Goal: Task Accomplishment & Management: Complete application form

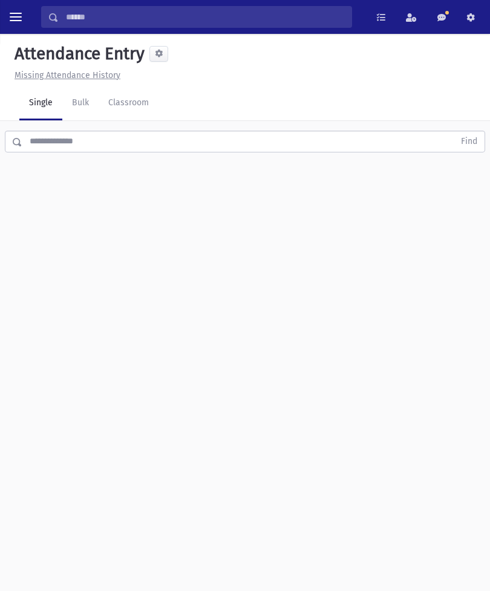
click at [125, 90] on link "Classroom" at bounding box center [129, 103] width 60 height 34
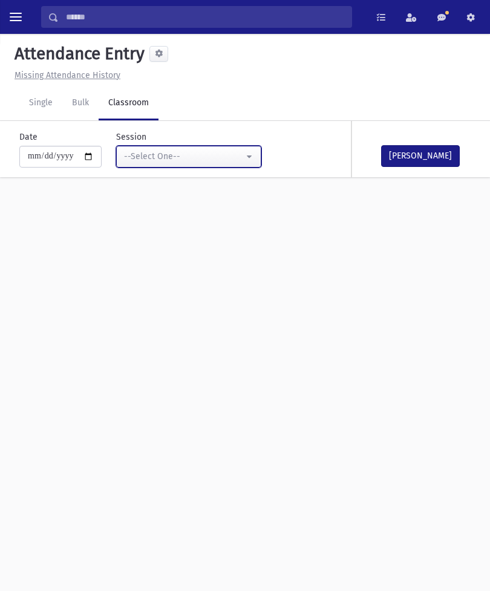
click at [197, 160] on div "--Select One--" at bounding box center [184, 156] width 120 height 13
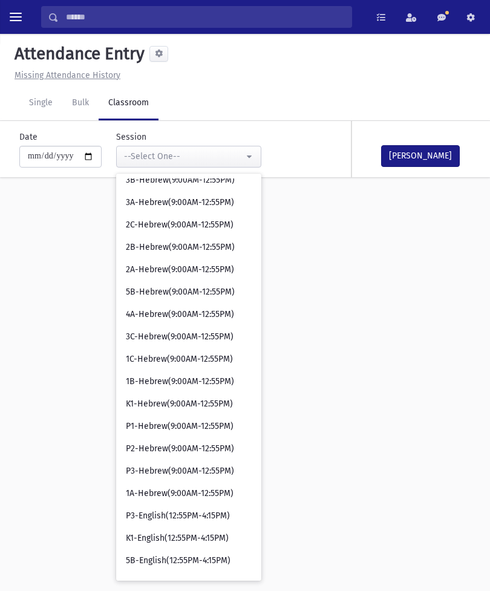
scroll to position [282, 0]
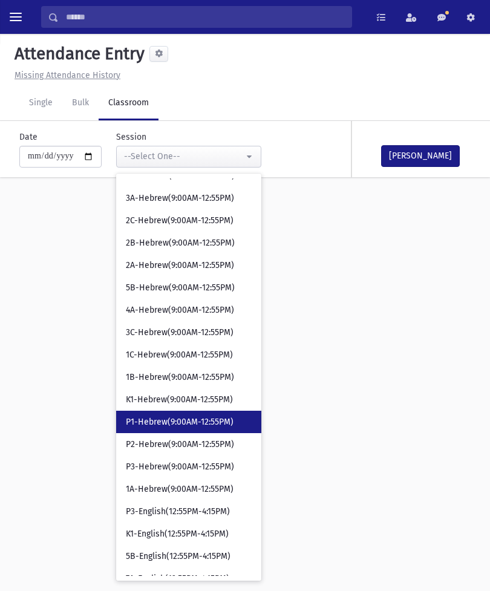
click at [161, 422] on span "P1-Hebrew(9:00AM-12:55PM)" at bounding box center [180, 422] width 108 height 12
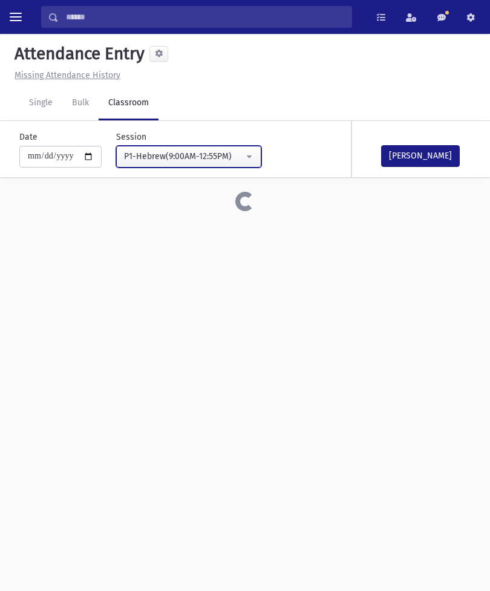
click at [210, 157] on div "P1-Hebrew(9:00AM-12:55PM)" at bounding box center [184, 156] width 120 height 13
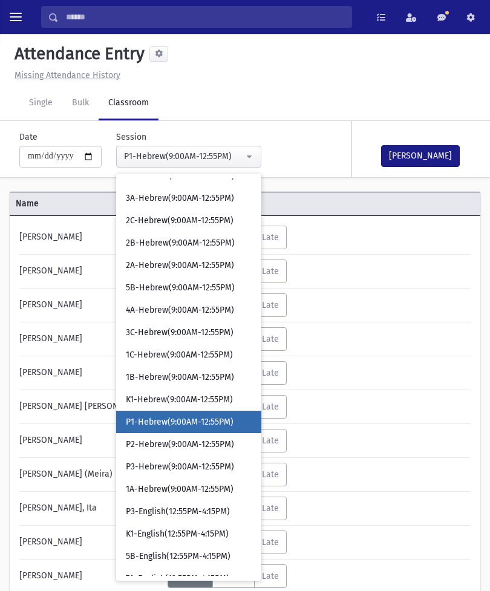
scroll to position [327, 0]
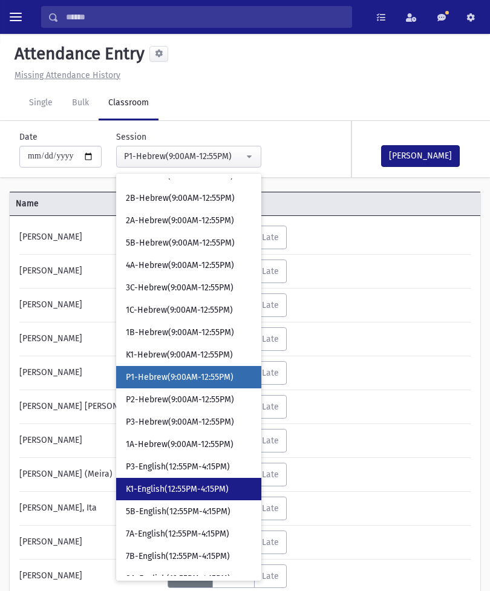
click at [157, 486] on span "K1-English(12:55PM-4:15PM)" at bounding box center [177, 489] width 103 height 12
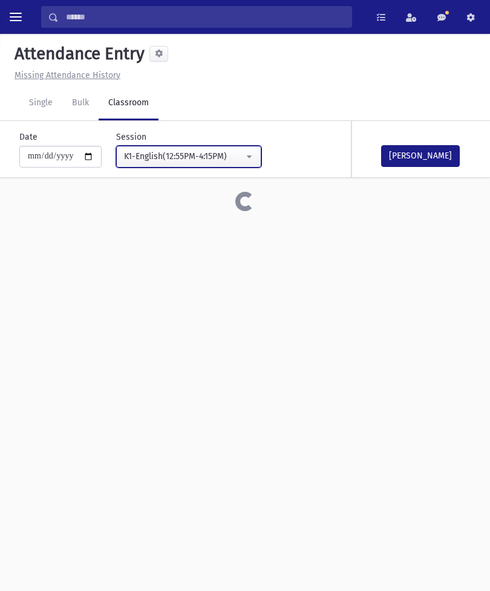
click at [212, 165] on button "K1-English(12:55PM-4:15PM)" at bounding box center [188, 157] width 145 height 22
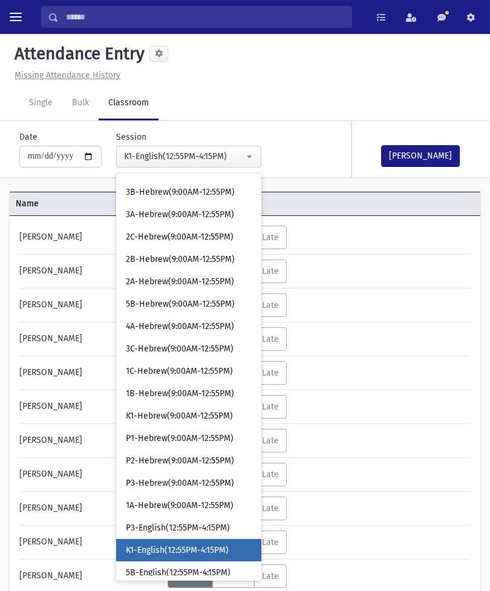
scroll to position [267, 0]
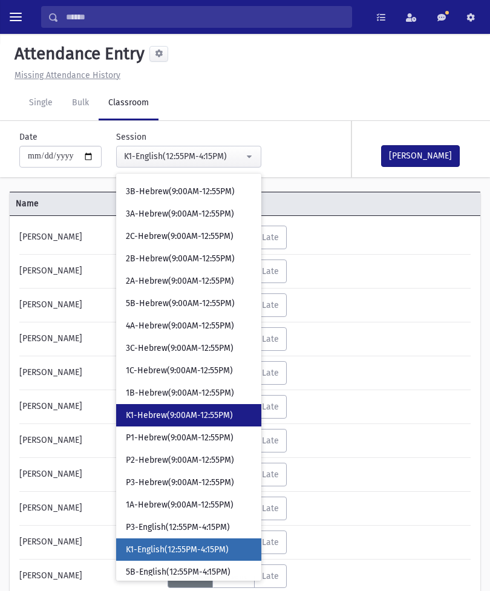
click at [189, 410] on span "K1-Hebrew(9:00AM-12:55PM)" at bounding box center [179, 415] width 107 height 12
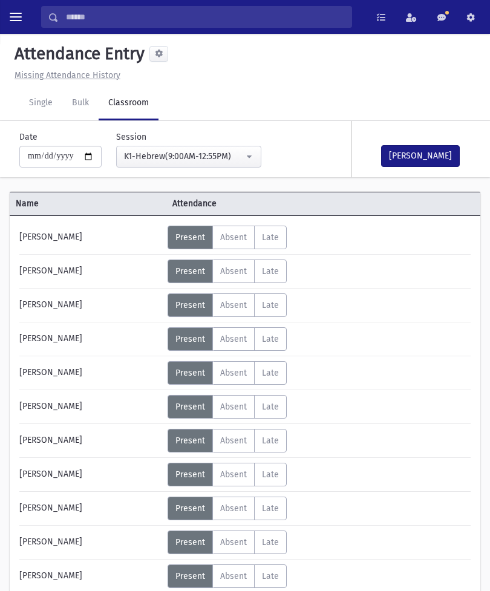
click at [415, 156] on button "[PERSON_NAME]" at bounding box center [420, 156] width 79 height 22
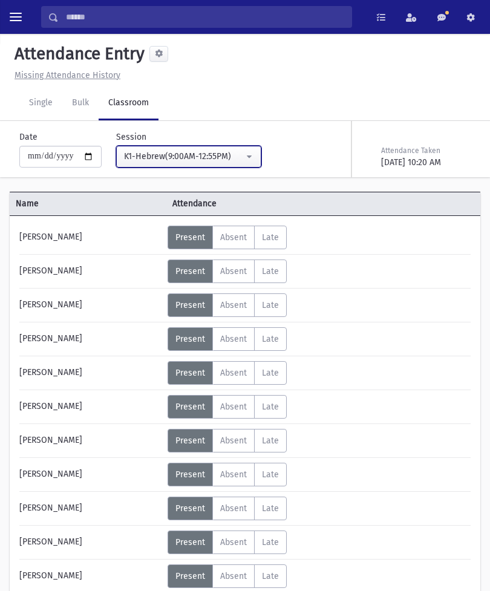
click at [210, 158] on div "K1-Hebrew(9:00AM-12:55PM)" at bounding box center [184, 156] width 120 height 13
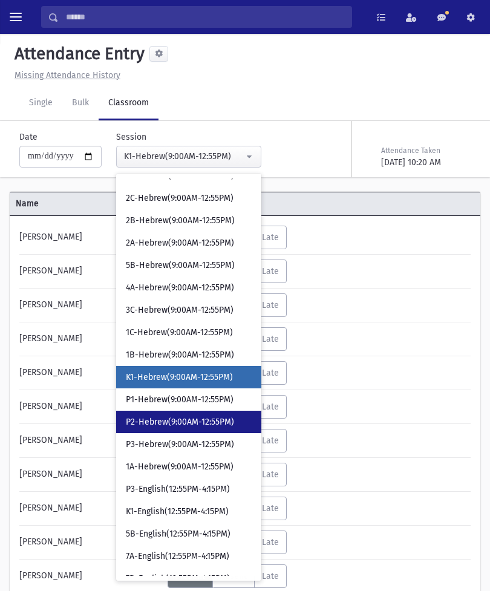
click at [183, 419] on span "P2-Hebrew(9:00AM-12:55PM)" at bounding box center [180, 422] width 108 height 12
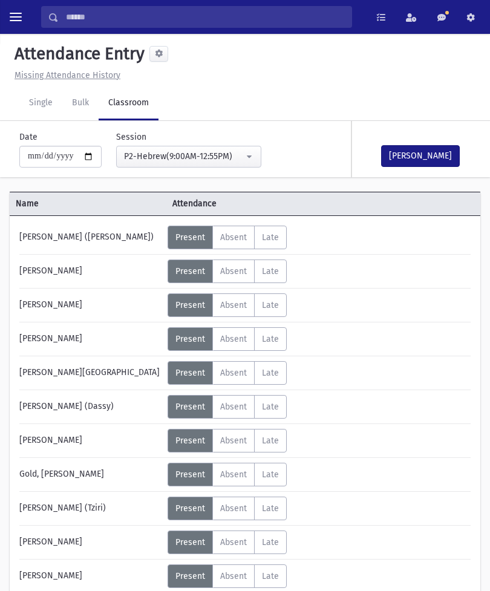
click at [416, 155] on button "[PERSON_NAME]" at bounding box center [420, 156] width 79 height 22
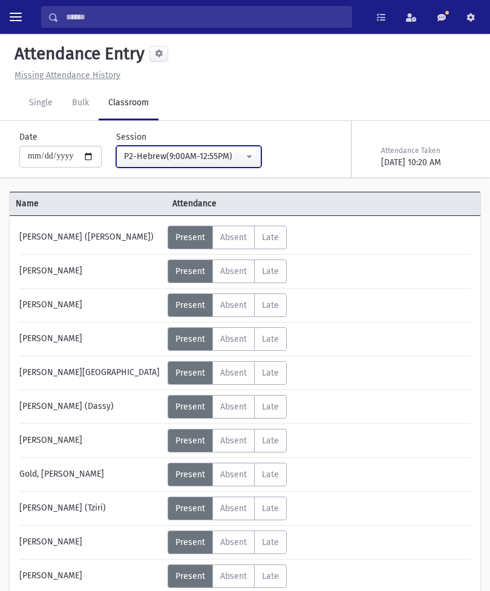
click at [210, 159] on div "P2-Hebrew(9:00AM-12:55PM)" at bounding box center [184, 156] width 120 height 13
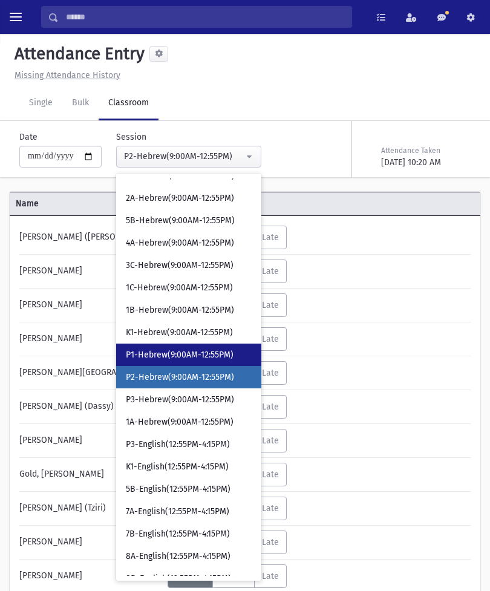
click at [175, 349] on span "P1-Hebrew(9:00AM-12:55PM)" at bounding box center [180, 355] width 108 height 12
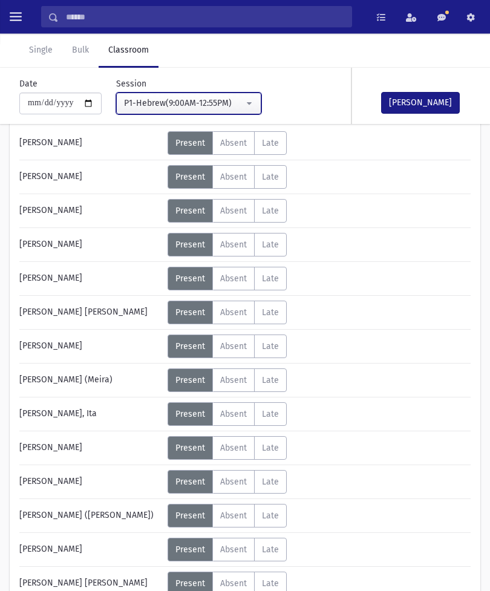
scroll to position [94, 0]
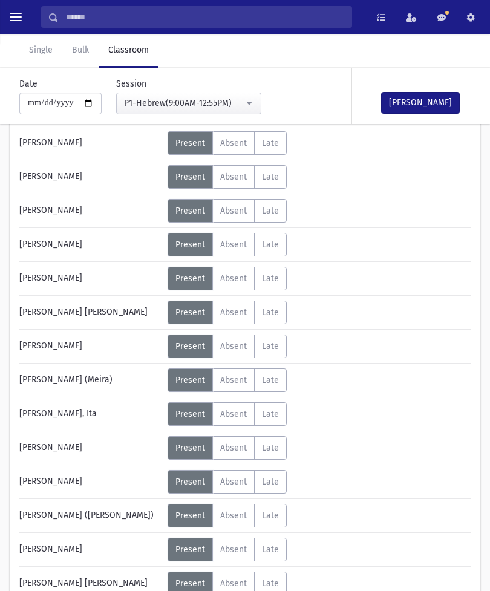
click at [239, 374] on label "Absent A" at bounding box center [233, 380] width 42 height 24
click at [425, 105] on button "[PERSON_NAME]" at bounding box center [420, 103] width 79 height 22
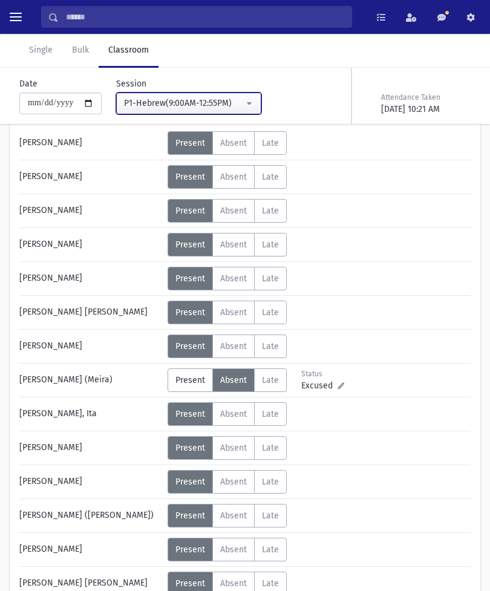
click at [222, 95] on button "P1-Hebrew(9:00AM-12:55PM)" at bounding box center [188, 104] width 145 height 22
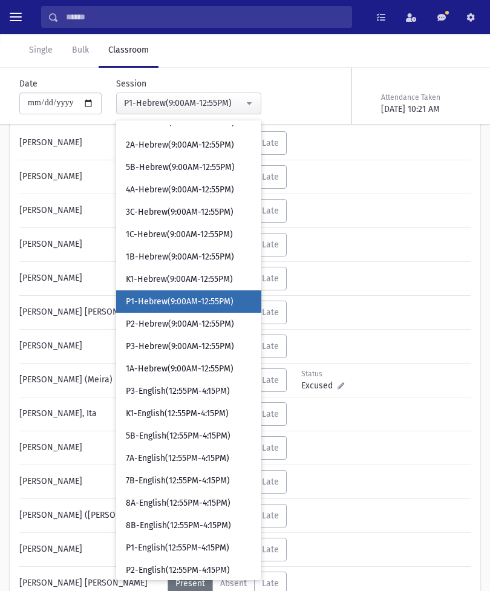
scroll to position [301, 0]
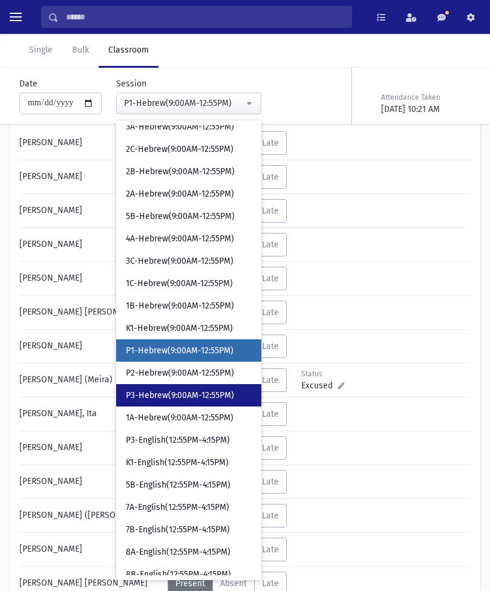
click at [178, 393] on span "P3-Hebrew(9:00AM-12:55PM)" at bounding box center [180, 395] width 108 height 12
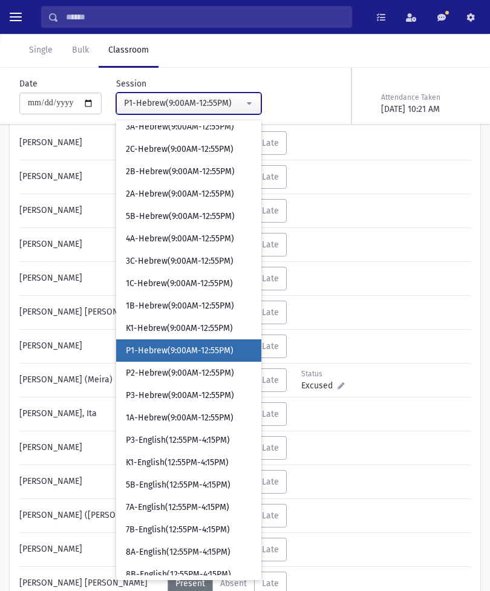
scroll to position [27, 0]
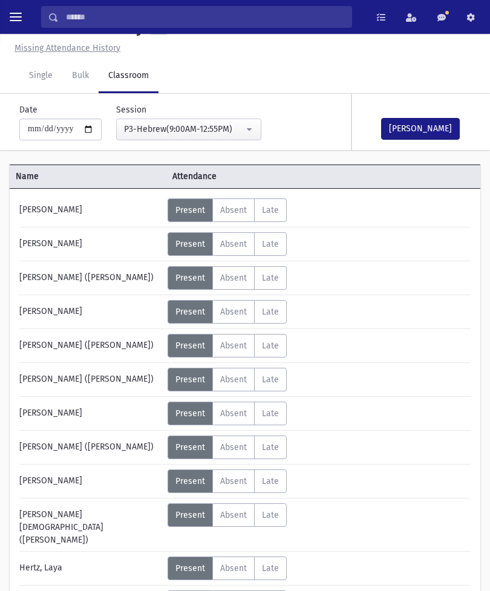
click at [424, 122] on button "[PERSON_NAME]" at bounding box center [420, 129] width 79 height 22
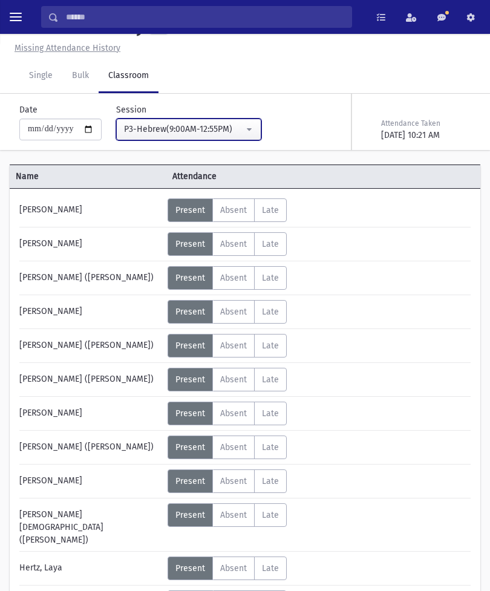
click at [216, 129] on div "P3-Hebrew(9:00AM-12:55PM)" at bounding box center [184, 129] width 120 height 13
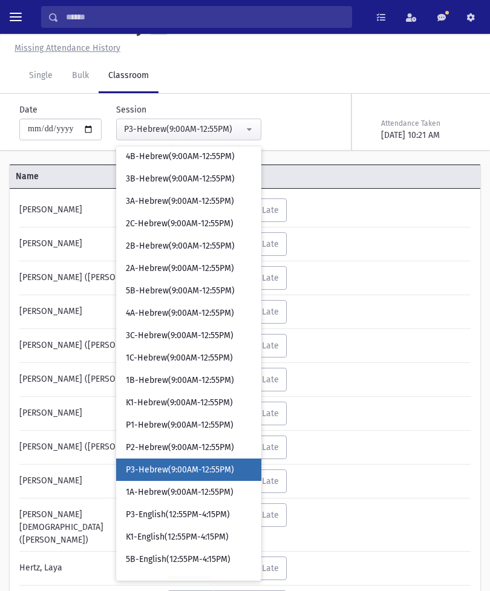
scroll to position [261, 0]
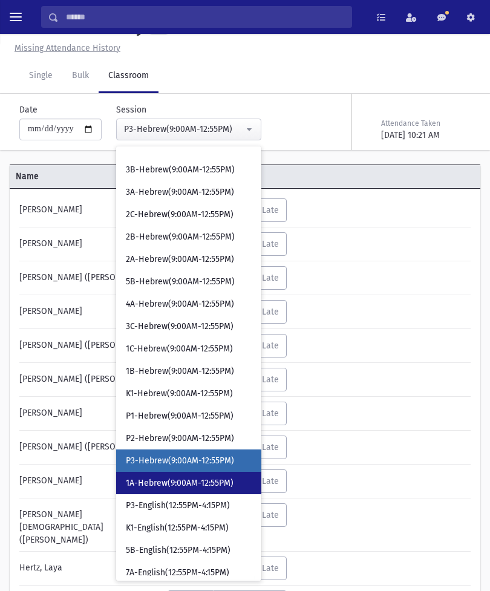
click at [177, 481] on span "1A-Hebrew(9:00AM-12:55PM)" at bounding box center [180, 483] width 108 height 12
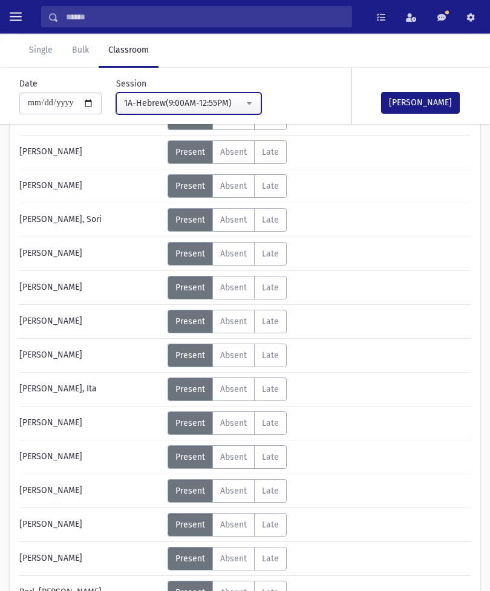
scroll to position [288, 0]
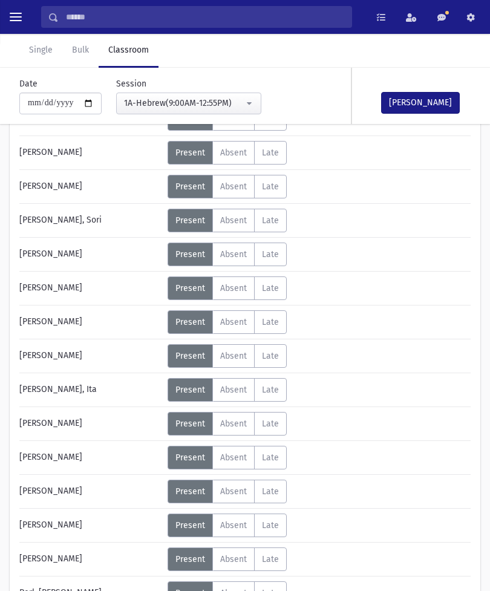
click at [235, 254] on span "Absent" at bounding box center [233, 254] width 27 height 10
click at [424, 105] on button "[PERSON_NAME]" at bounding box center [420, 103] width 79 height 22
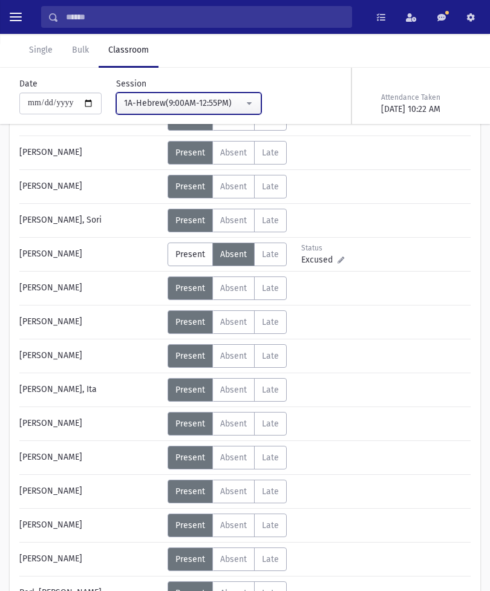
click at [221, 99] on div "1A-Hebrew(9:00AM-12:55PM)" at bounding box center [184, 103] width 120 height 13
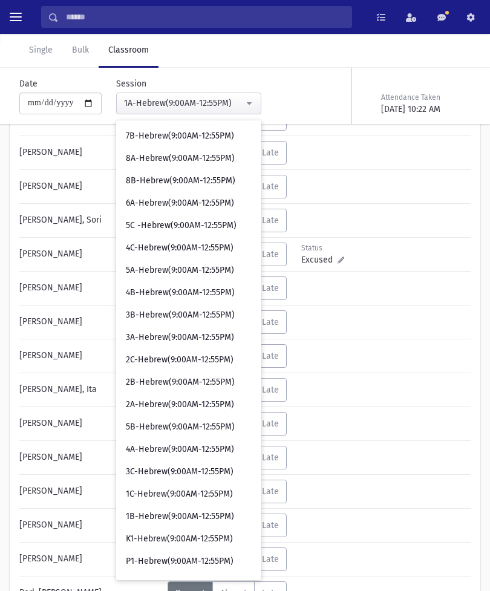
scroll to position [89, 0]
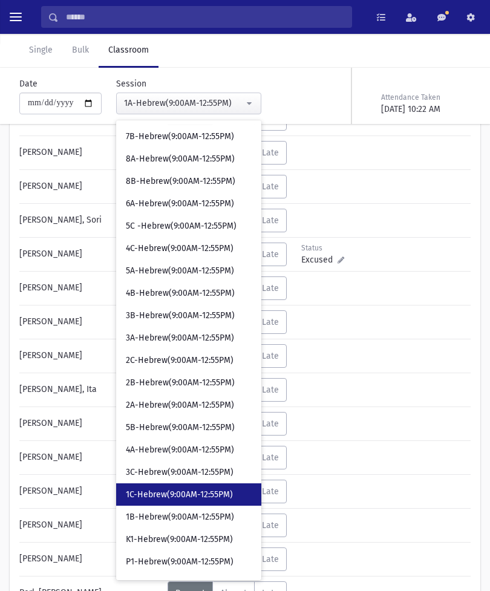
click at [177, 493] on span "1C-Hebrew(9:00AM-12:55PM)" at bounding box center [179, 495] width 107 height 12
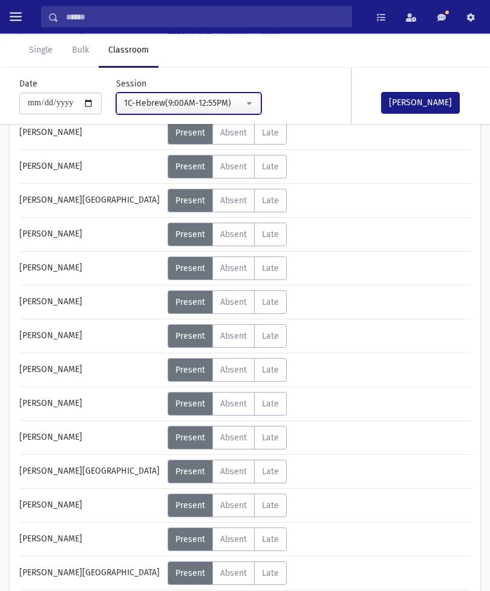
scroll to position [308, 0]
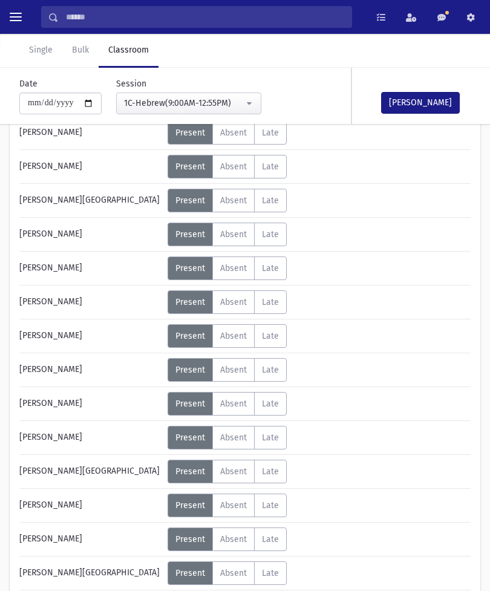
click at [242, 540] on span "Absent" at bounding box center [233, 539] width 27 height 10
click at [416, 110] on button "[PERSON_NAME]" at bounding box center [420, 103] width 79 height 22
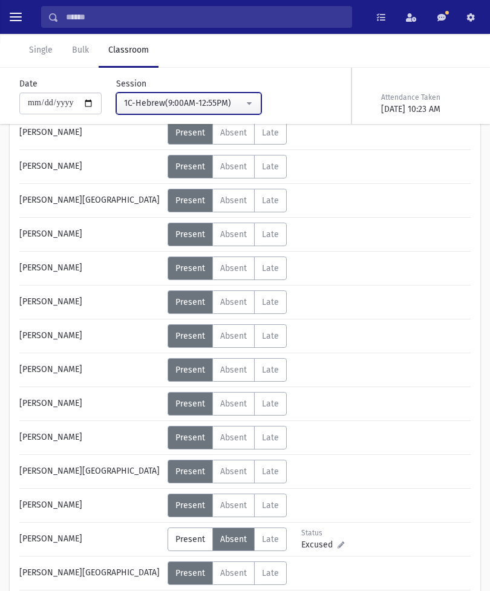
click at [213, 106] on div "1C-Hebrew(9:00AM-12:55PM)" at bounding box center [184, 103] width 120 height 13
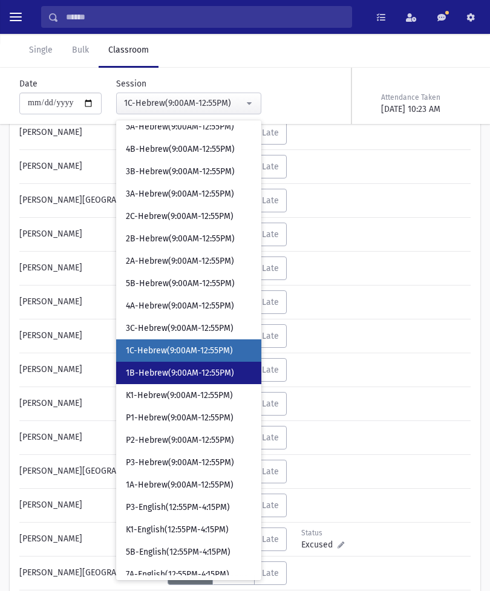
click at [177, 374] on span "1B-Hebrew(9:00AM-12:55PM)" at bounding box center [180, 373] width 108 height 12
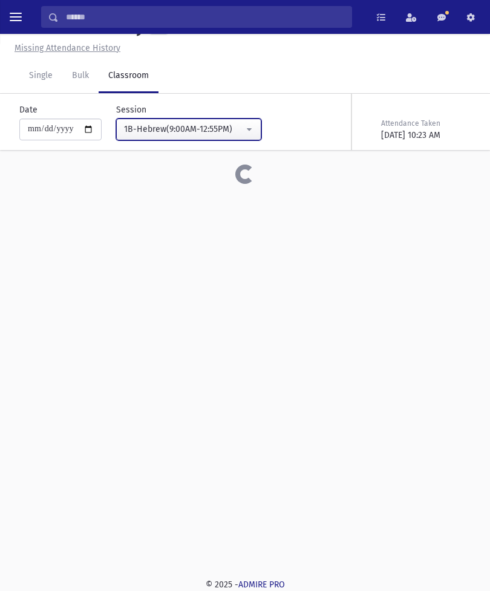
scroll to position [27, 0]
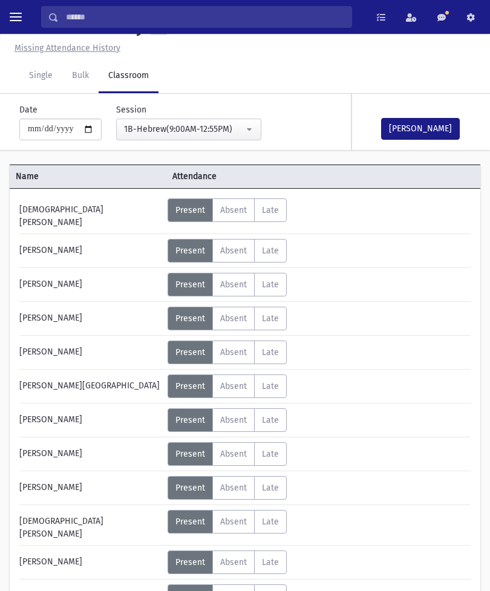
click at [419, 125] on button "[PERSON_NAME]" at bounding box center [420, 129] width 79 height 22
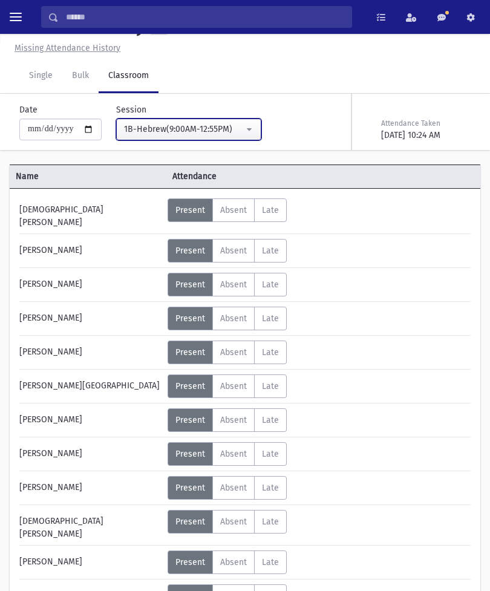
click at [225, 129] on button "1B-Hebrew(9:00AM-12:55PM)" at bounding box center [188, 130] width 145 height 22
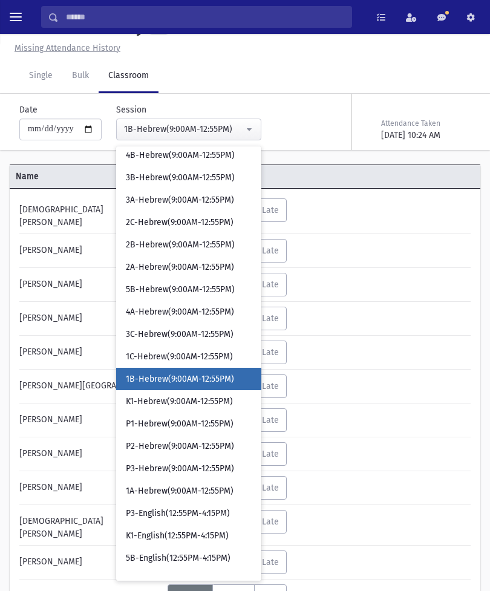
scroll to position [252, 0]
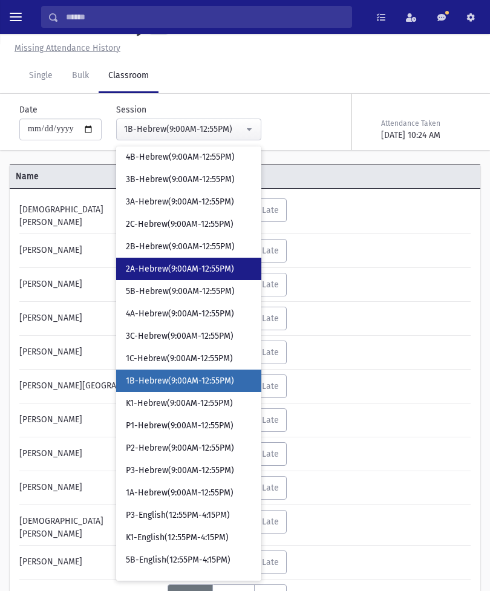
click at [167, 261] on link "2A-Hebrew(9:00AM-12:55PM)" at bounding box center [188, 269] width 145 height 22
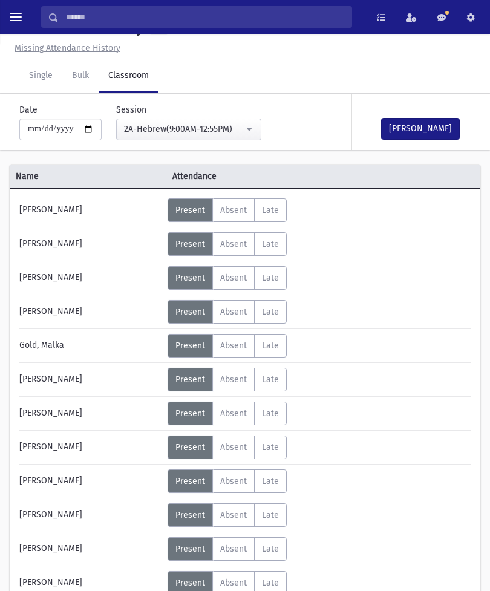
click at [420, 120] on button "[PERSON_NAME]" at bounding box center [420, 129] width 79 height 22
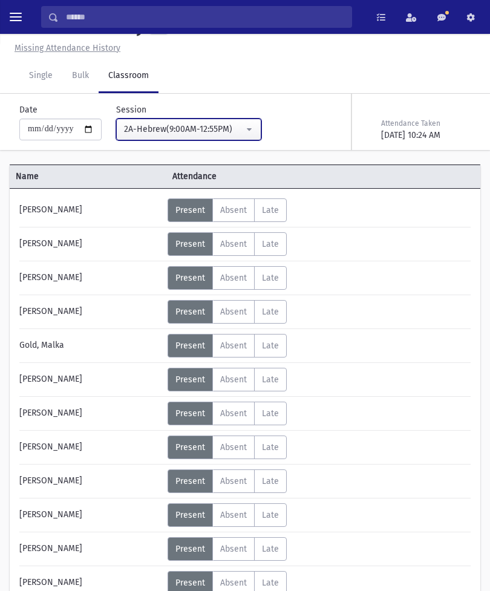
click at [225, 121] on button "2A-Hebrew(9:00AM-12:55PM)" at bounding box center [188, 130] width 145 height 22
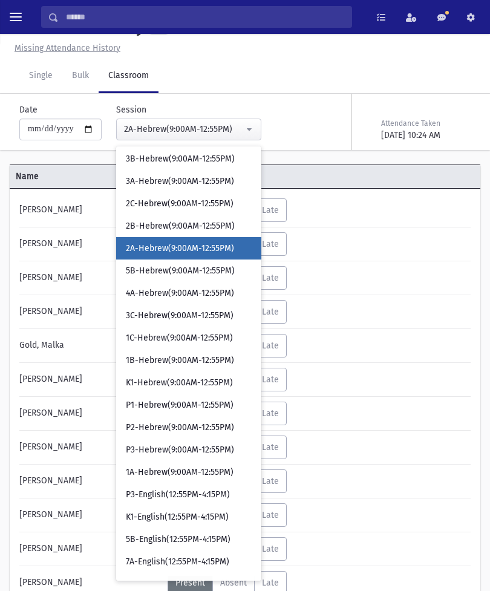
scroll to position [270, 0]
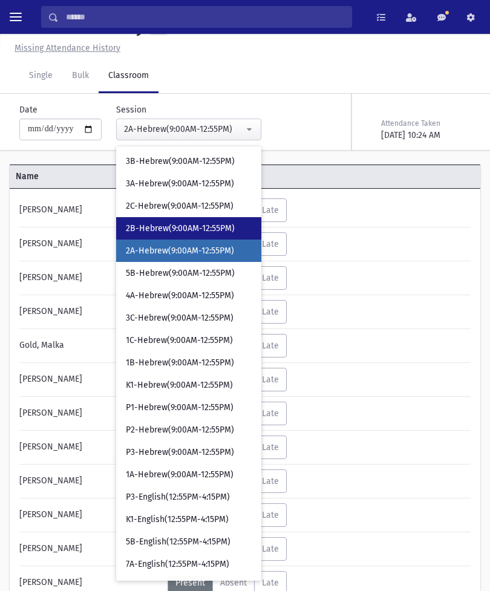
click at [191, 226] on span "2B-Hebrew(9:00AM-12:55PM)" at bounding box center [180, 229] width 109 height 12
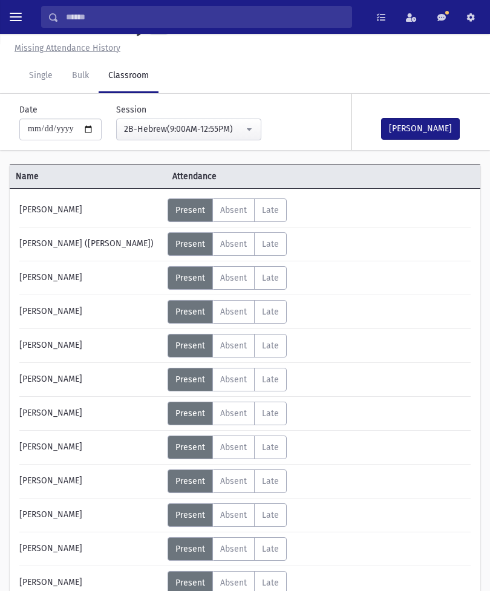
click at [419, 136] on button "[PERSON_NAME]" at bounding box center [420, 129] width 79 height 22
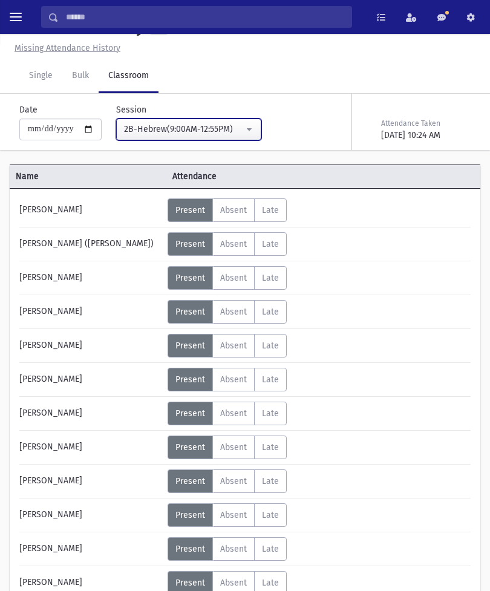
click at [212, 127] on div "2B-Hebrew(9:00AM-12:55PM)" at bounding box center [184, 129] width 120 height 13
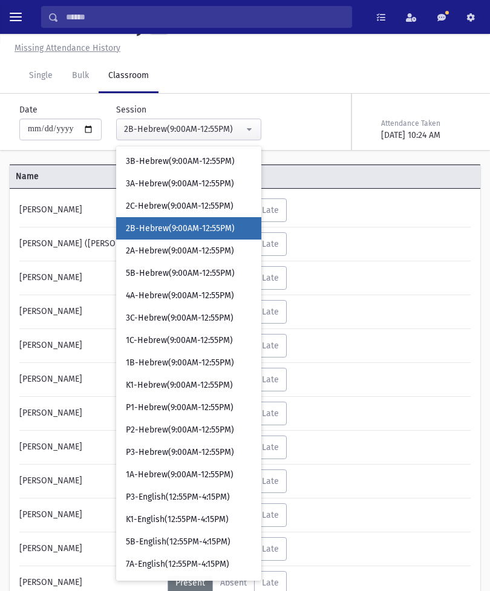
scroll to position [134, 0]
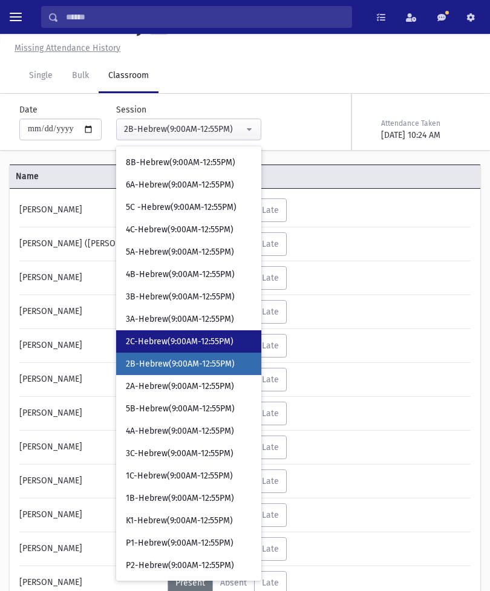
click at [184, 332] on link "2C-Hebrew(9:00AM-12:55PM)" at bounding box center [188, 341] width 145 height 22
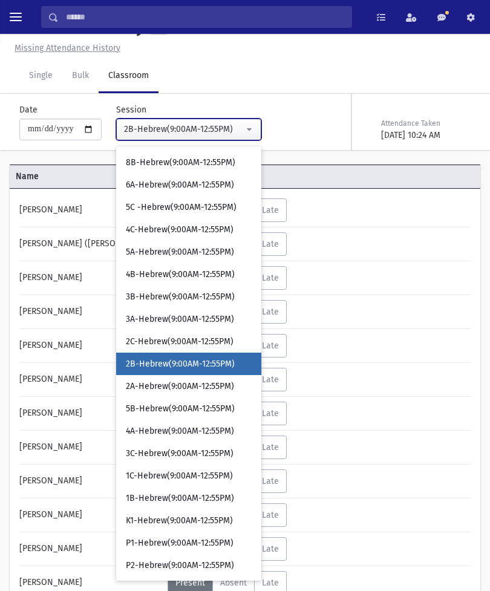
select select "****"
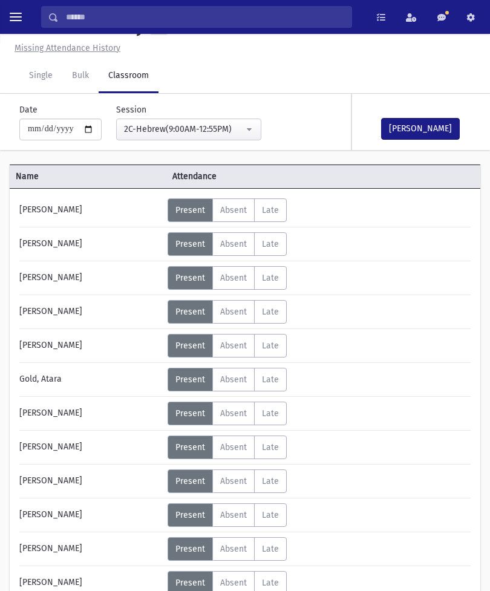
click at [418, 125] on button "[PERSON_NAME]" at bounding box center [420, 129] width 79 height 22
